Goal: Task Accomplishment & Management: Complete application form

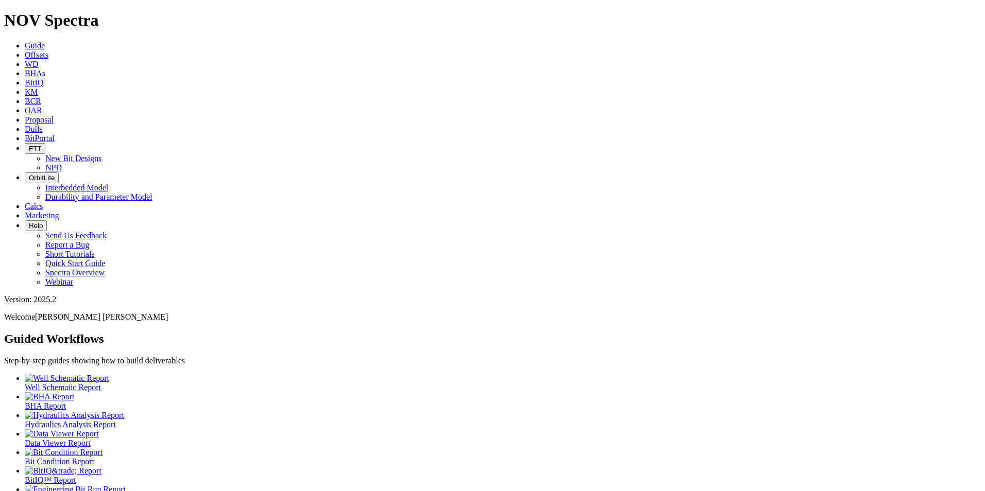
click at [43, 125] on link "Dulls" at bounding box center [34, 129] width 18 height 9
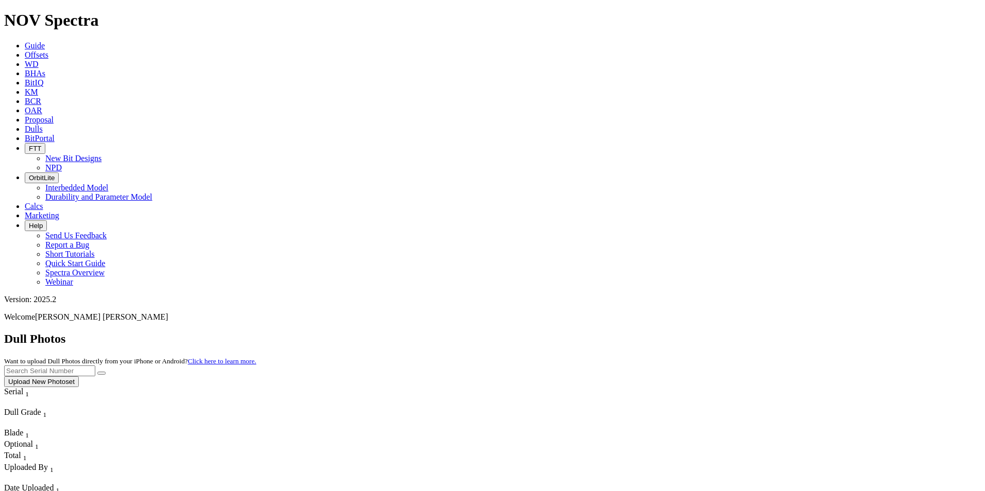
click at [95, 366] on input "text" at bounding box center [49, 371] width 91 height 11
type input "A320576"
click at [786, 366] on span "A320576 Upload New Photoset" at bounding box center [492, 376] width 977 height 20
click at [106, 372] on button "submit" at bounding box center [101, 373] width 8 height 3
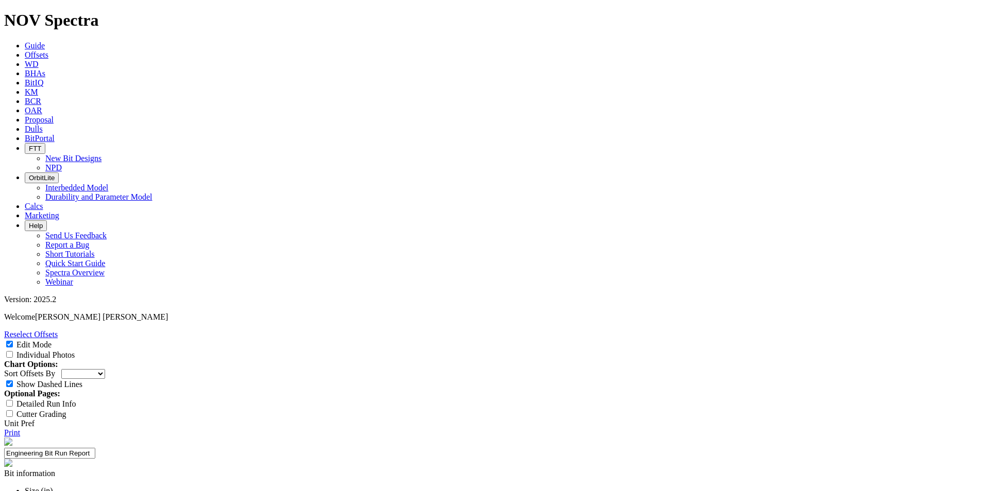
select select "New Bit Design"
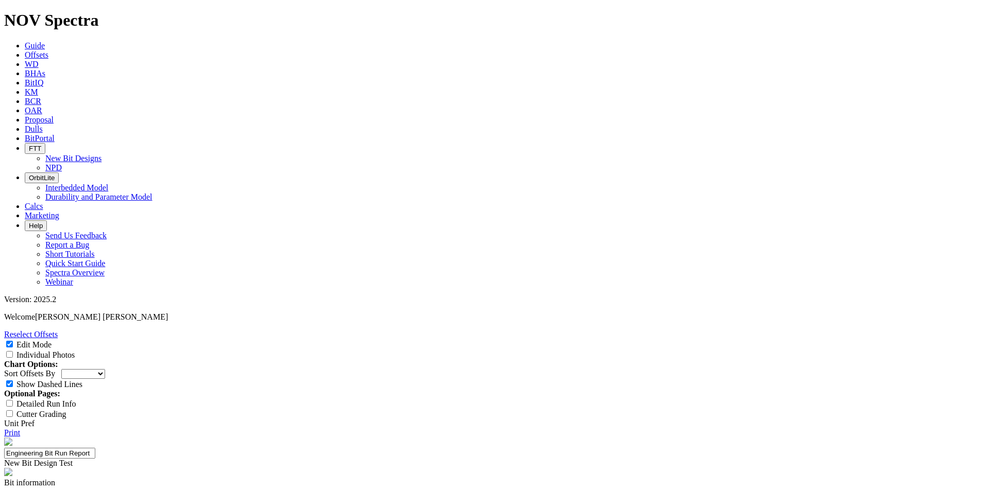
type input "TKF66-H6"
paste textarea "Optimized nozzle orientation and carbide sleeve protrusion to avoid breakage wh…"
type textarea "Optimized nozzle orientation and carbide sleeve protrusion to avoid breakage wh…"
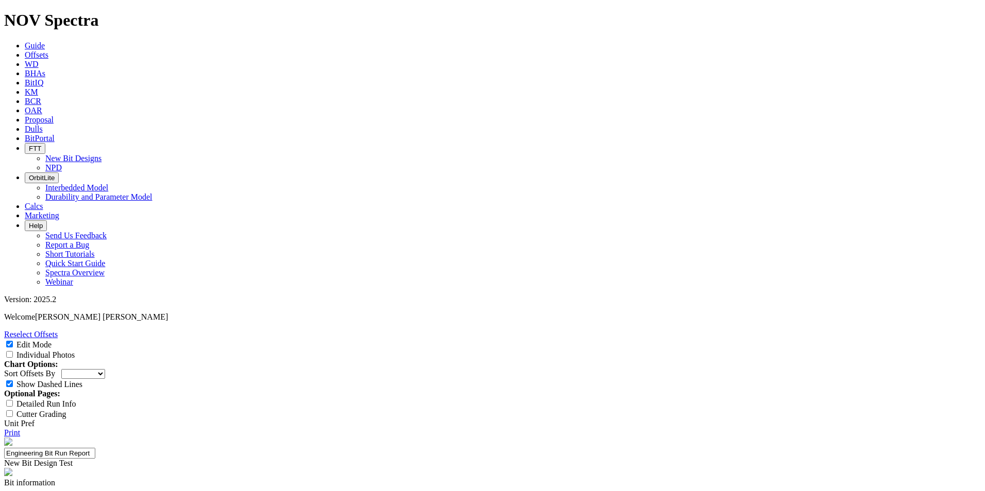
type input "25-0312"
type input "3"
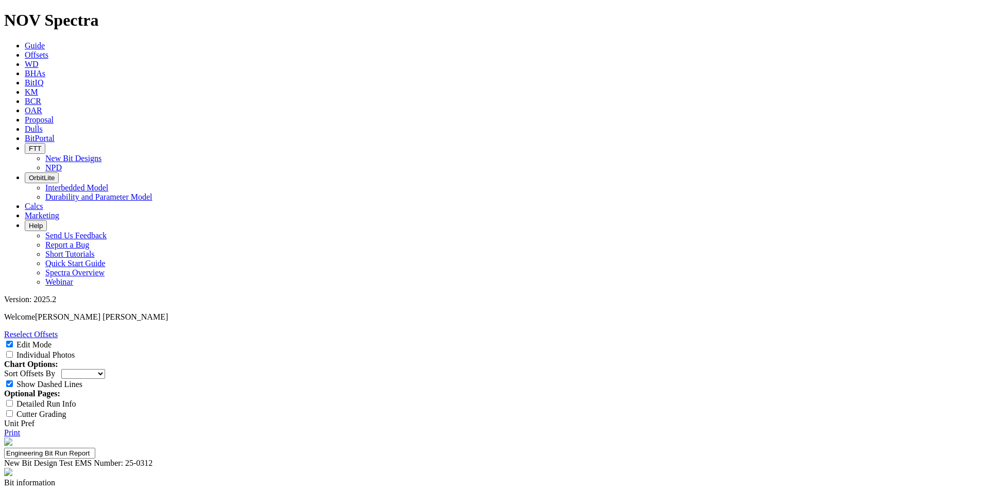
type input "[PERSON_NAME]"
click at [105, 369] on select "Depth In Interval ROP Spud Date" at bounding box center [83, 374] width 44 height 10
select select "string:RunROP"
click at [105, 369] on select "Depth In Interval ROP Spud Date" at bounding box center [83, 374] width 44 height 10
click at [13, 351] on input "Individual Photos" at bounding box center [9, 354] width 7 height 7
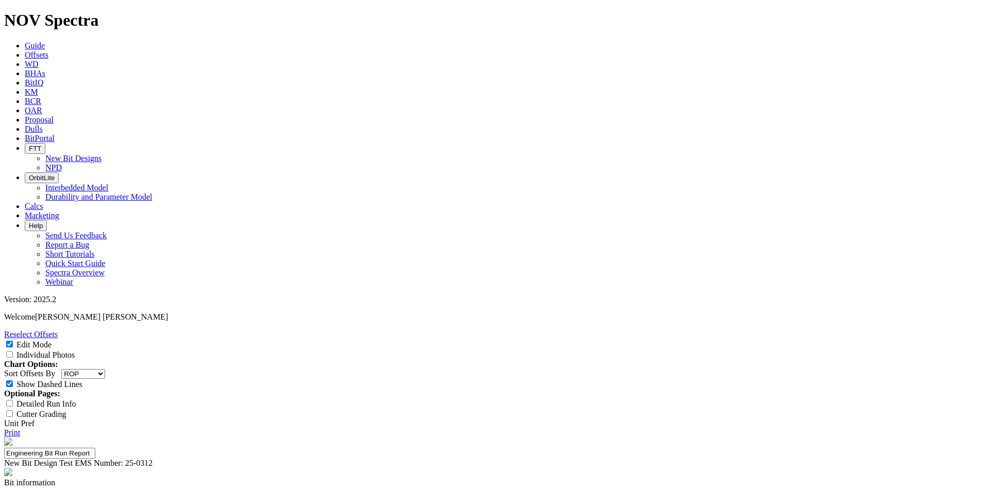
checkbox input "true"
